Goal: Task Accomplishment & Management: Use online tool/utility

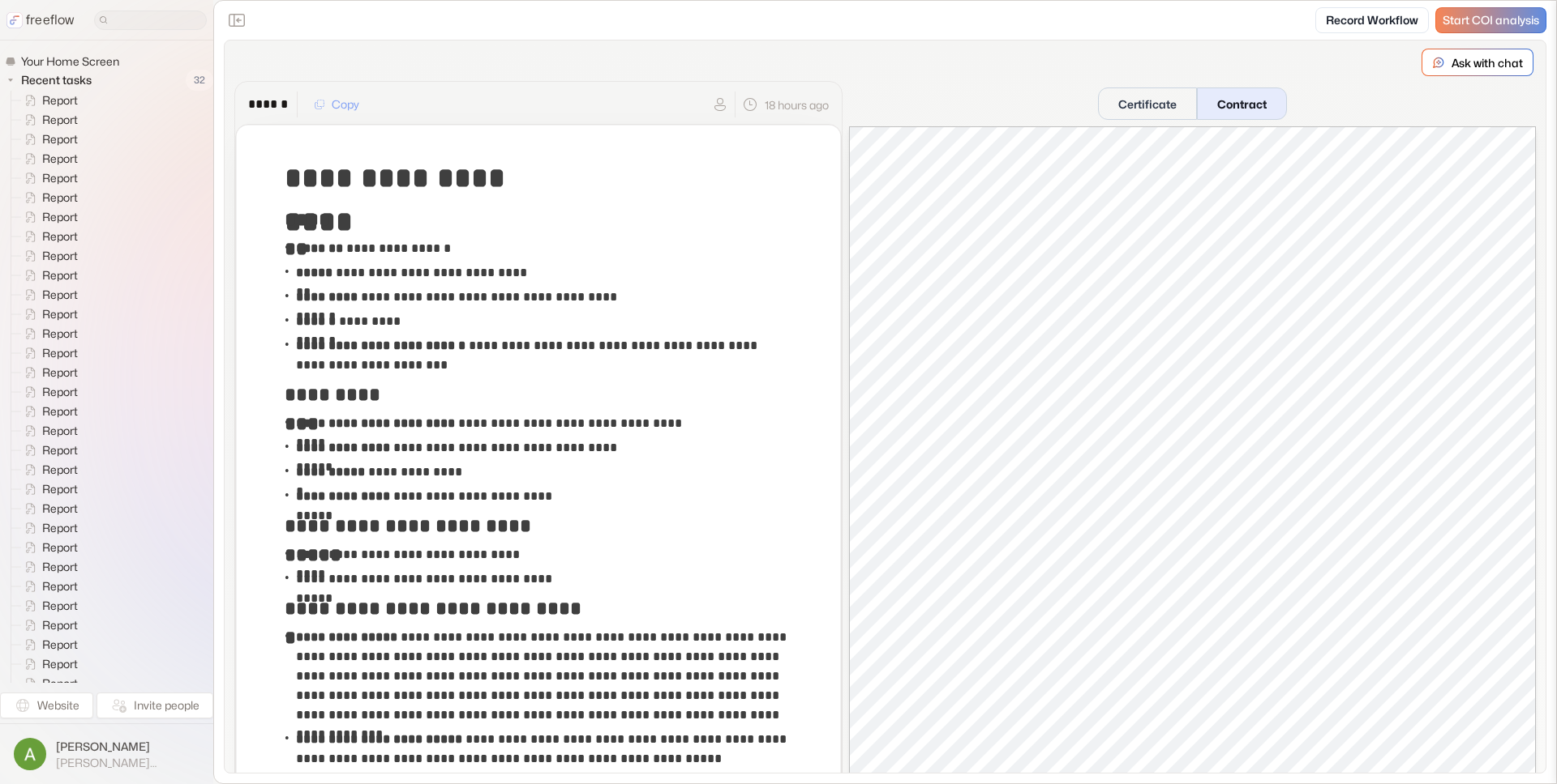
click at [1248, 104] on button "Contract" at bounding box center [1241, 104] width 90 height 33
click at [1144, 100] on button "Certificate" at bounding box center [1147, 104] width 99 height 33
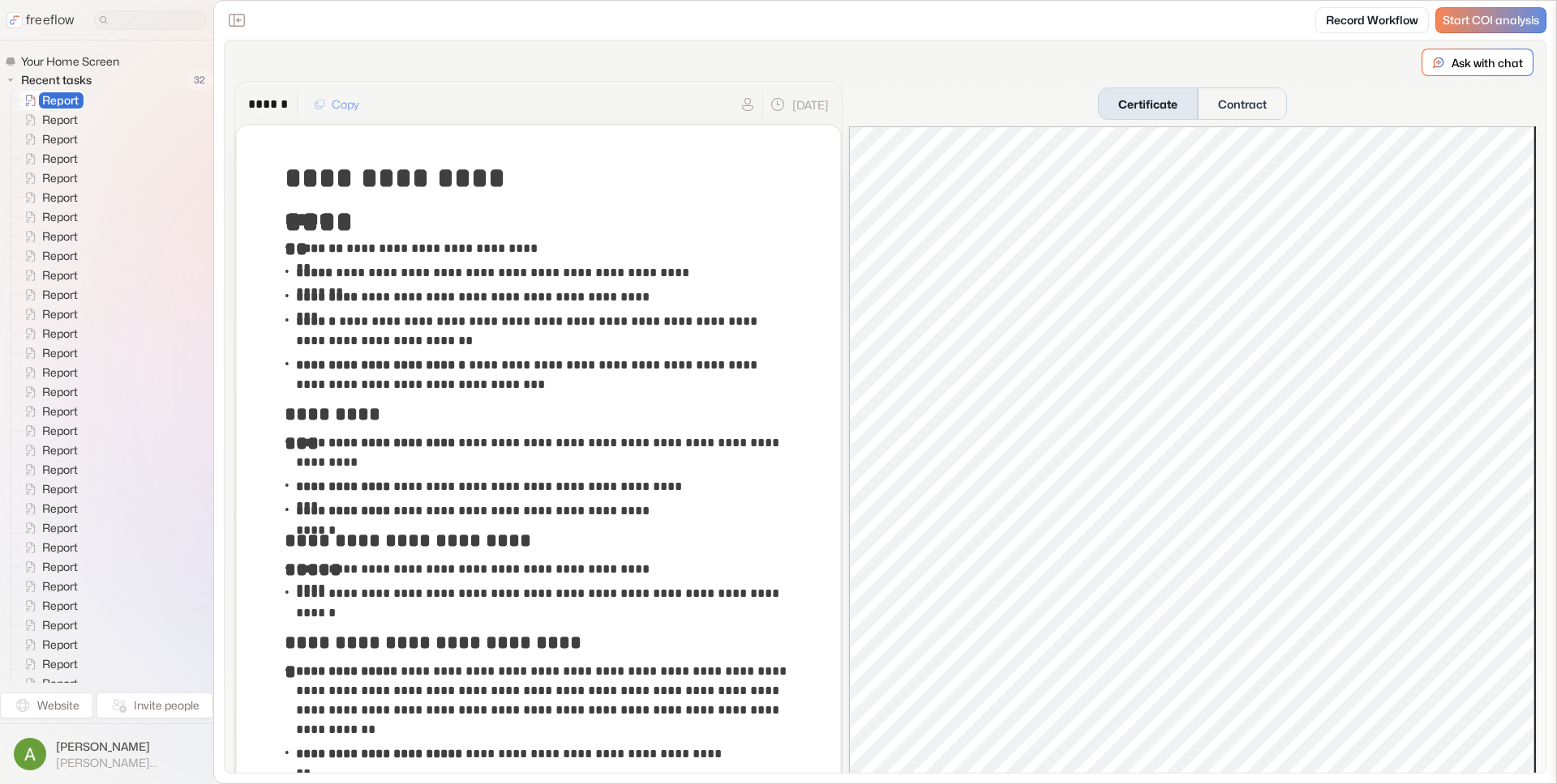
click at [56, 18] on p "freeflow" at bounding box center [49, 20] width 48 height 19
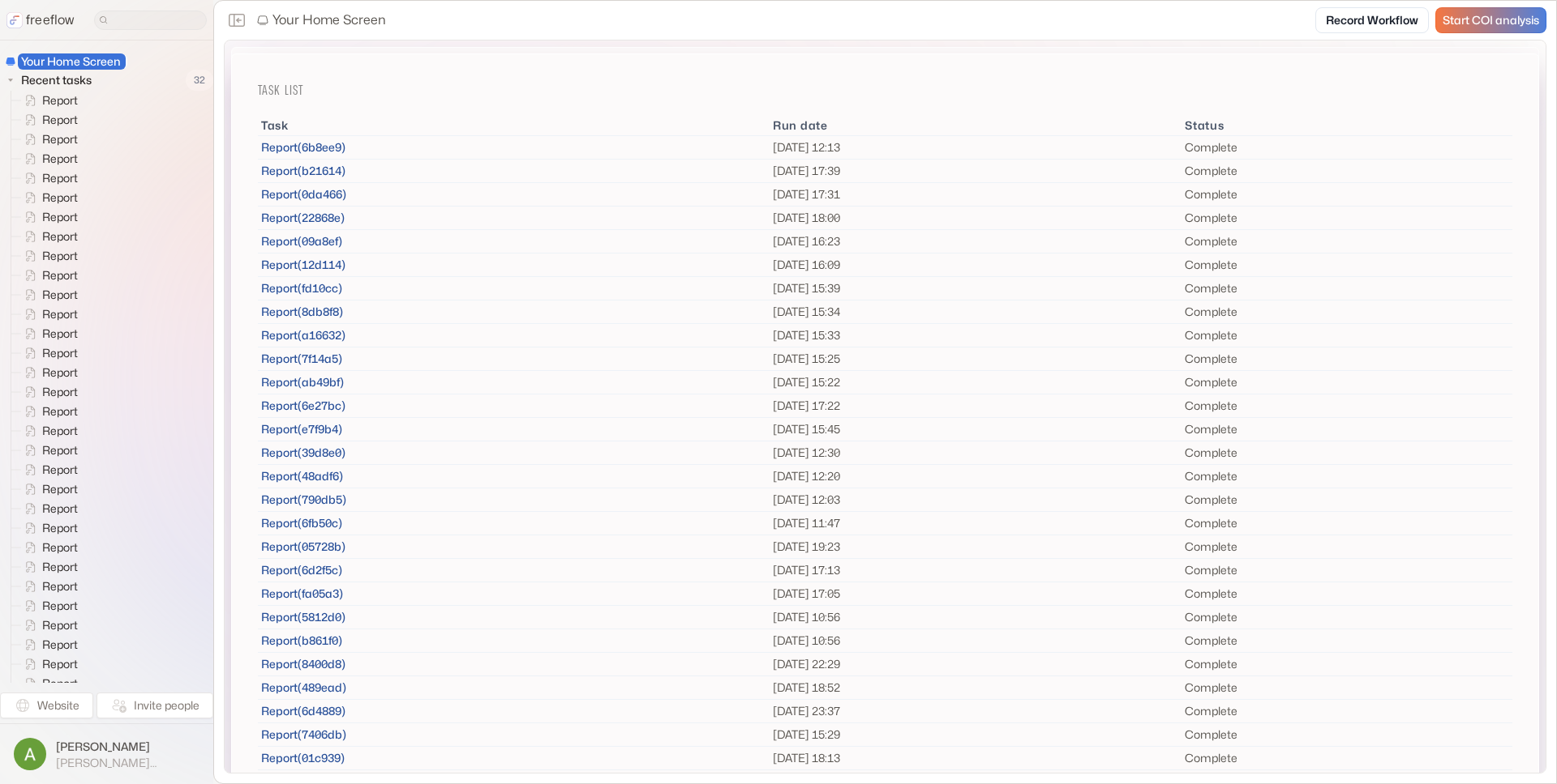
click at [1474, 19] on span "Start COI analysis" at bounding box center [1490, 20] width 97 height 14
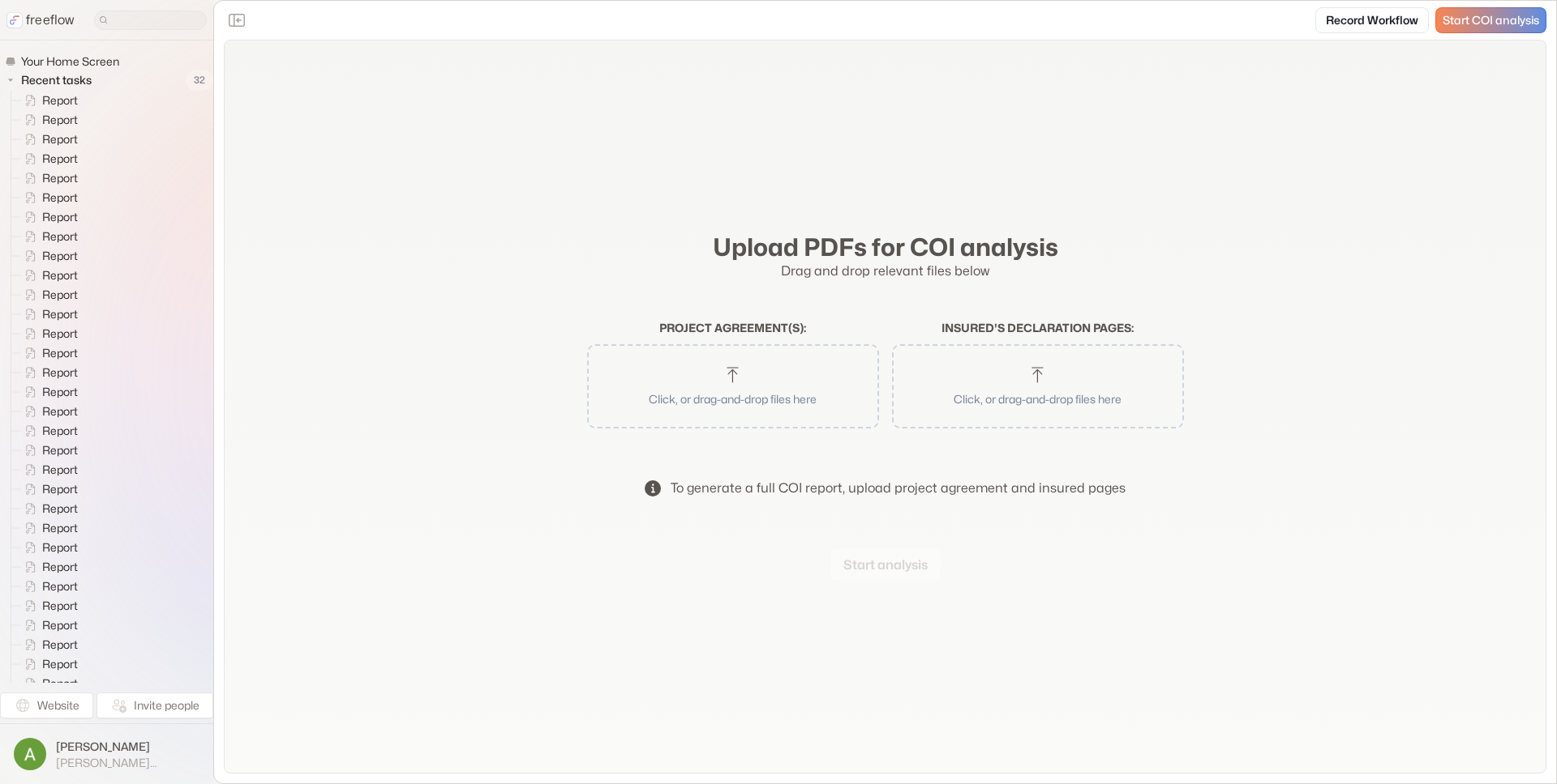
click at [749, 400] on p "Click, or drag-and-drop files here" at bounding box center [732, 399] width 250 height 17
click at [903, 563] on button "Start analysis" at bounding box center [885, 565] width 110 height 33
